Goal: Find specific page/section: Find specific page/section

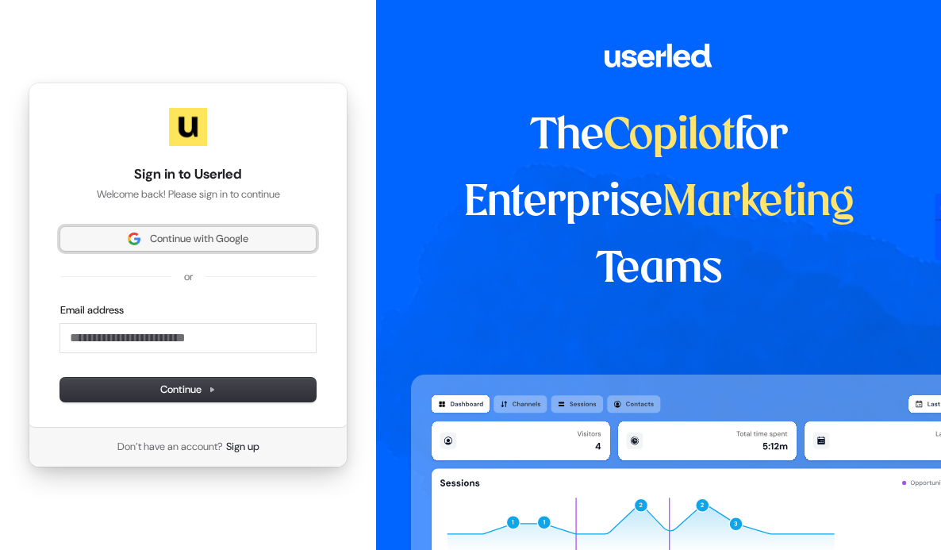
click at [163, 236] on span "Continue with Google" at bounding box center [199, 239] width 98 height 14
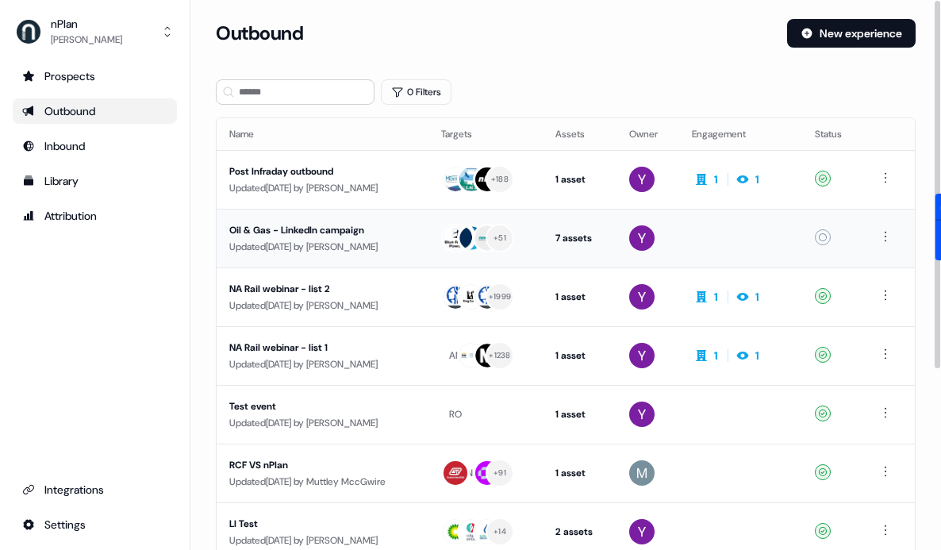
click at [315, 215] on td "Oil & Gas - LinkedIn campaign Updated 18 days ago by Yuriy Mikitchenko" at bounding box center [323, 238] width 212 height 59
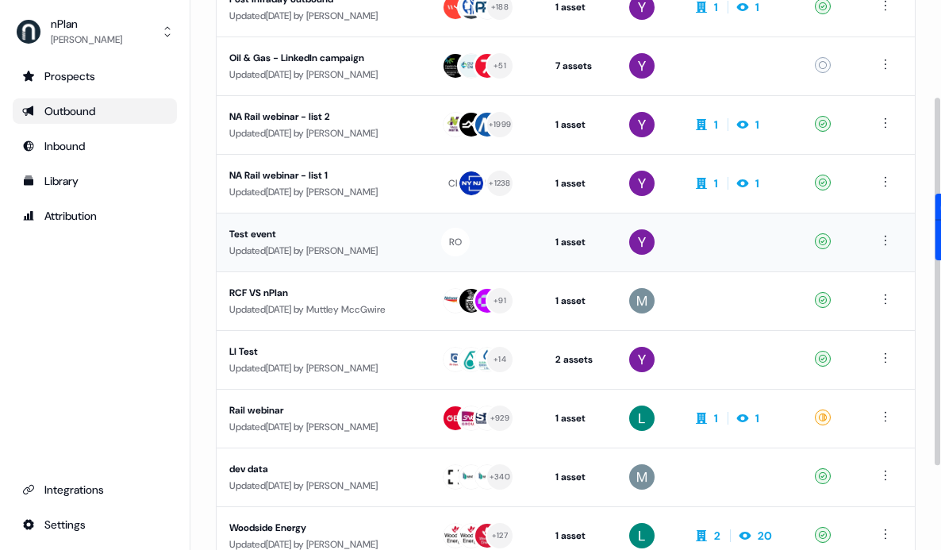
scroll to position [174, 0]
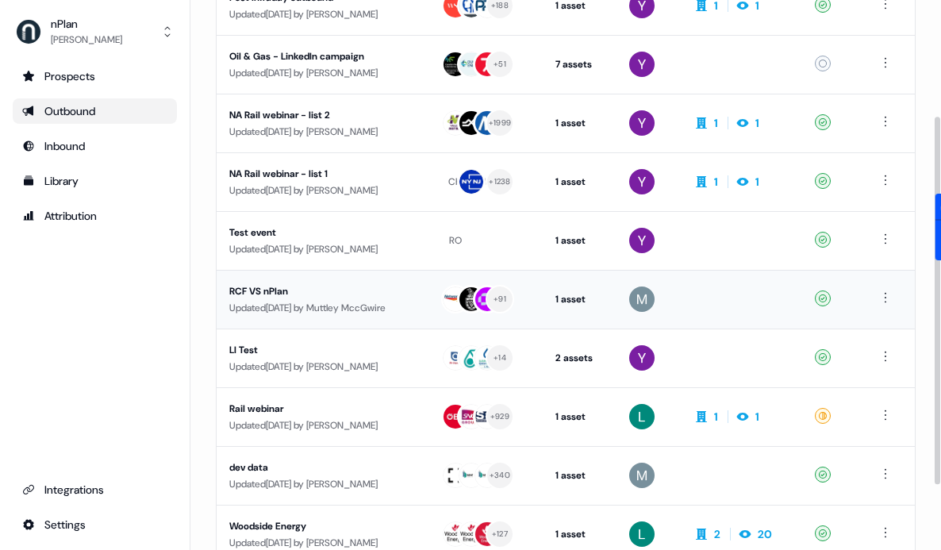
click at [371, 295] on div "RCF VS nPlan" at bounding box center [322, 291] width 186 height 16
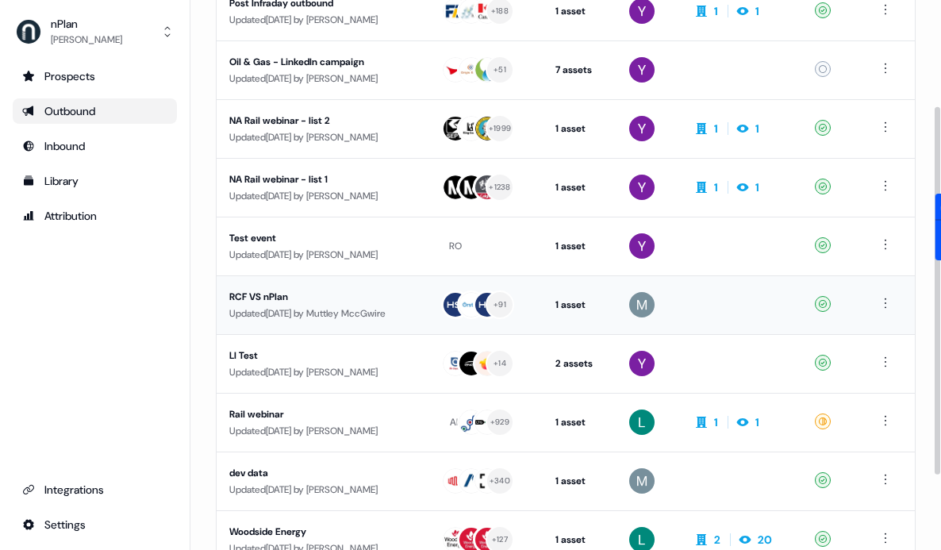
scroll to position [171, 0]
